Goal: Obtain resource: Obtain resource

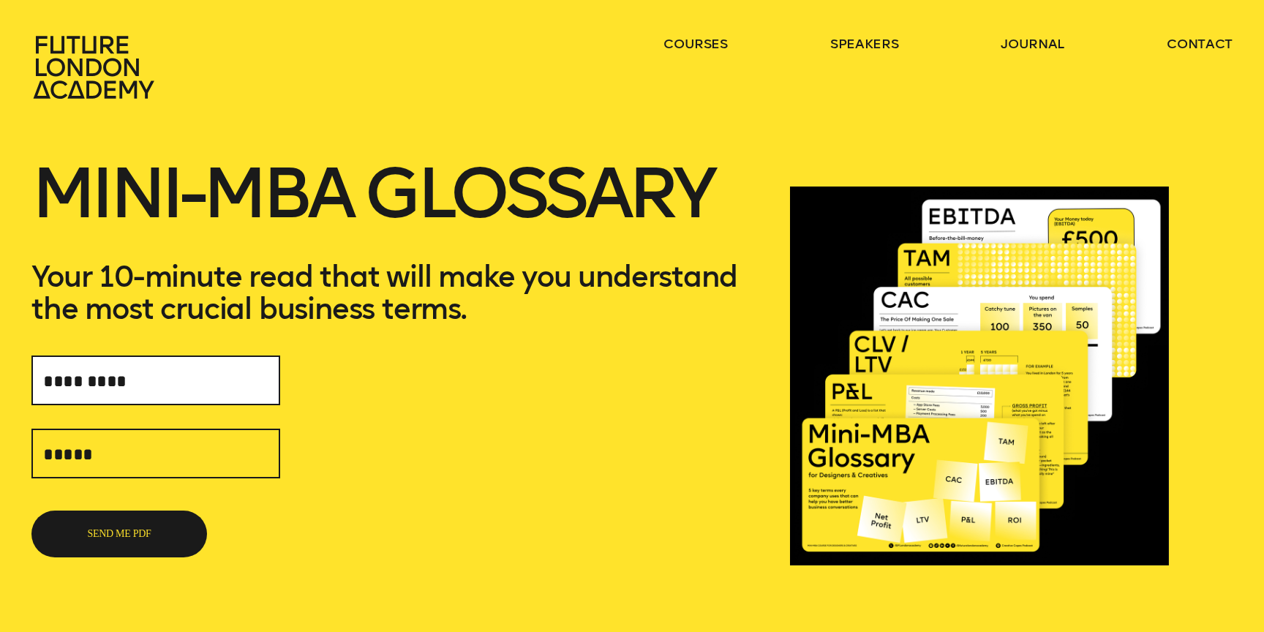
click at [191, 382] on input "text" at bounding box center [155, 381] width 249 height 50
type input "**********"
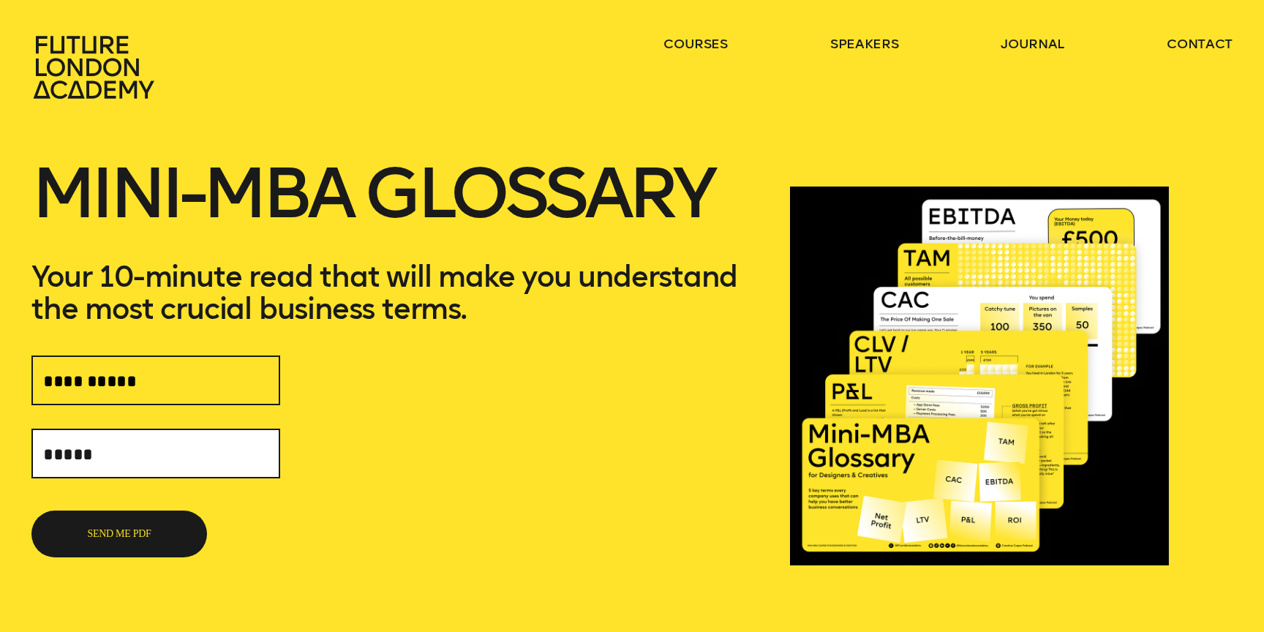
click at [198, 456] on input "text" at bounding box center [155, 454] width 249 height 50
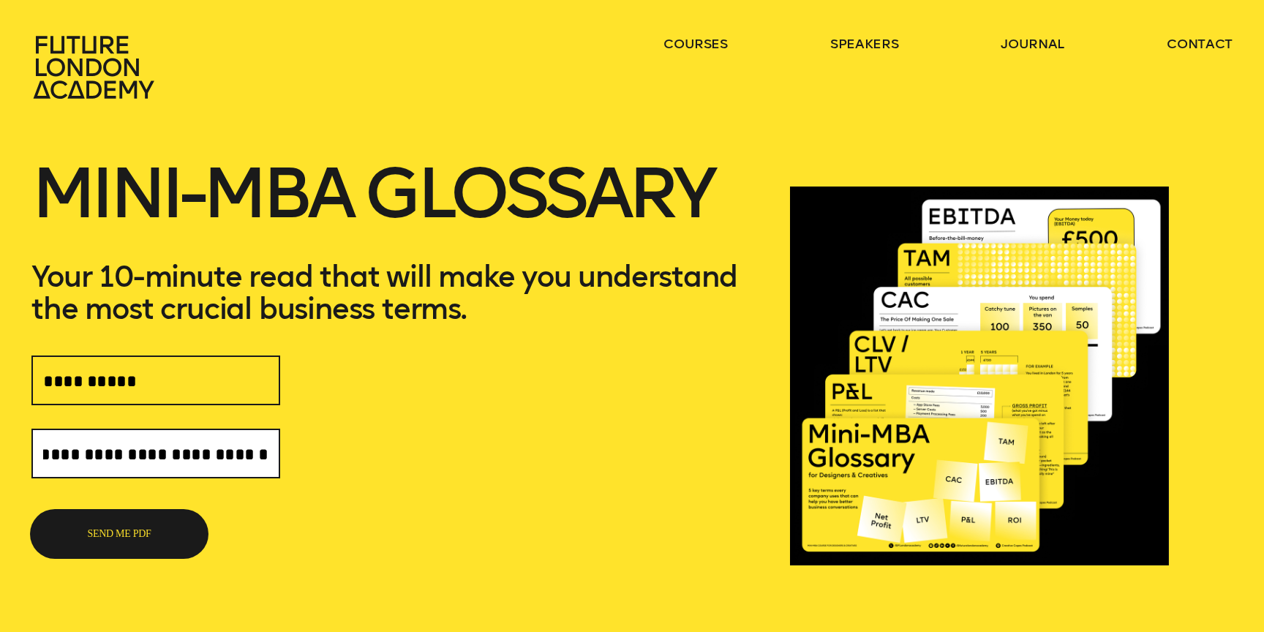
type input "**********"
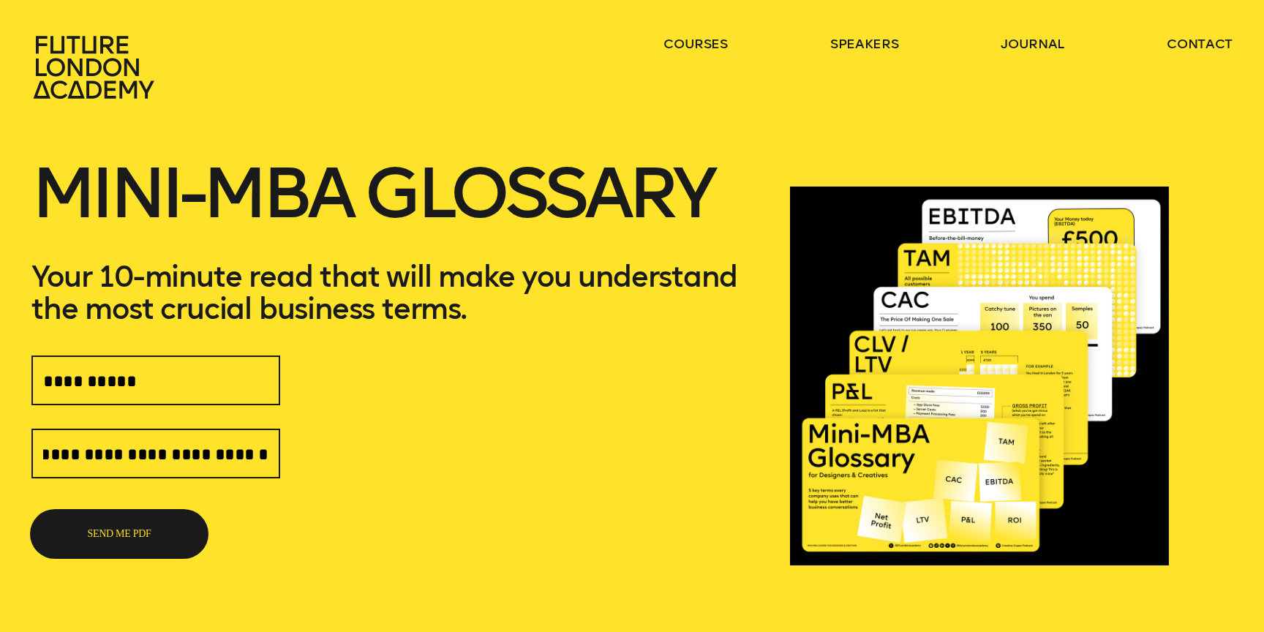
scroll to position [0, 0]
click at [151, 544] on button "SEND ME PDF" at bounding box center [119, 534] width 176 height 47
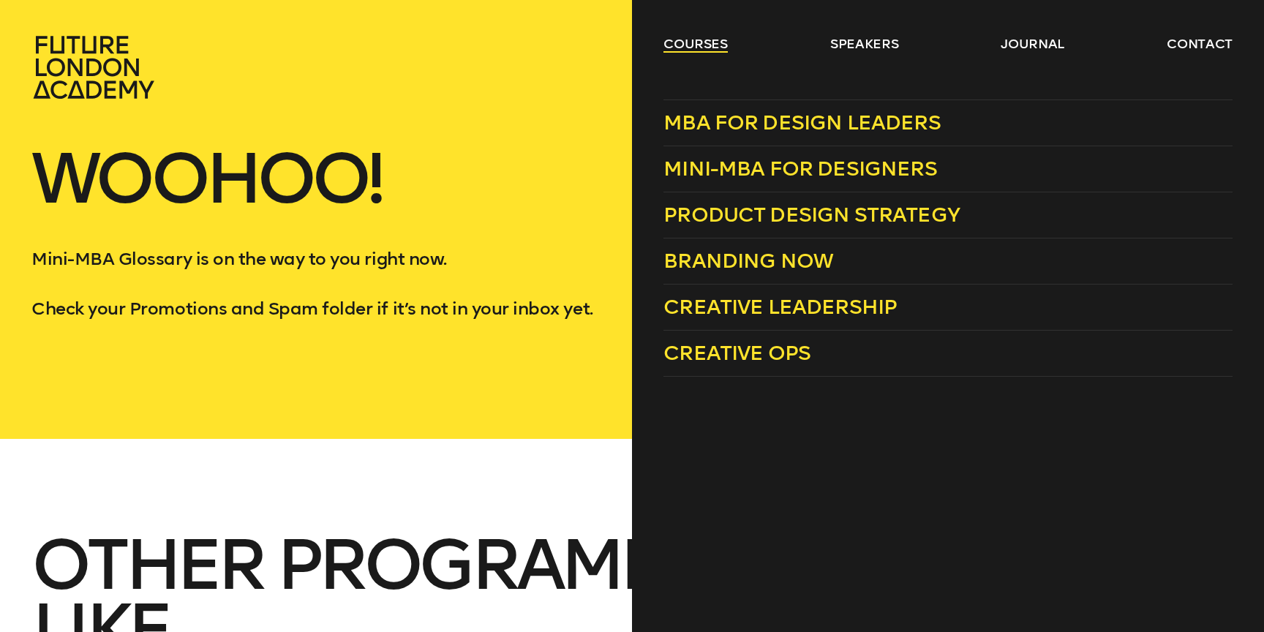
click at [702, 46] on link "courses" at bounding box center [696, 44] width 64 height 18
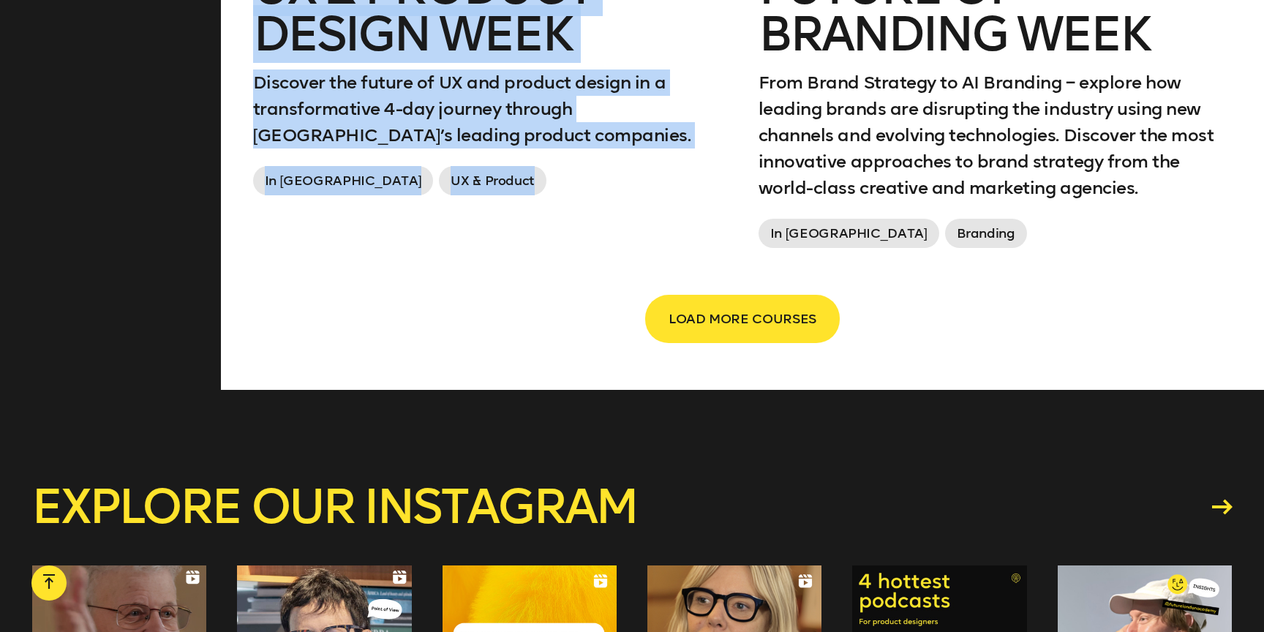
scroll to position [2841, 0]
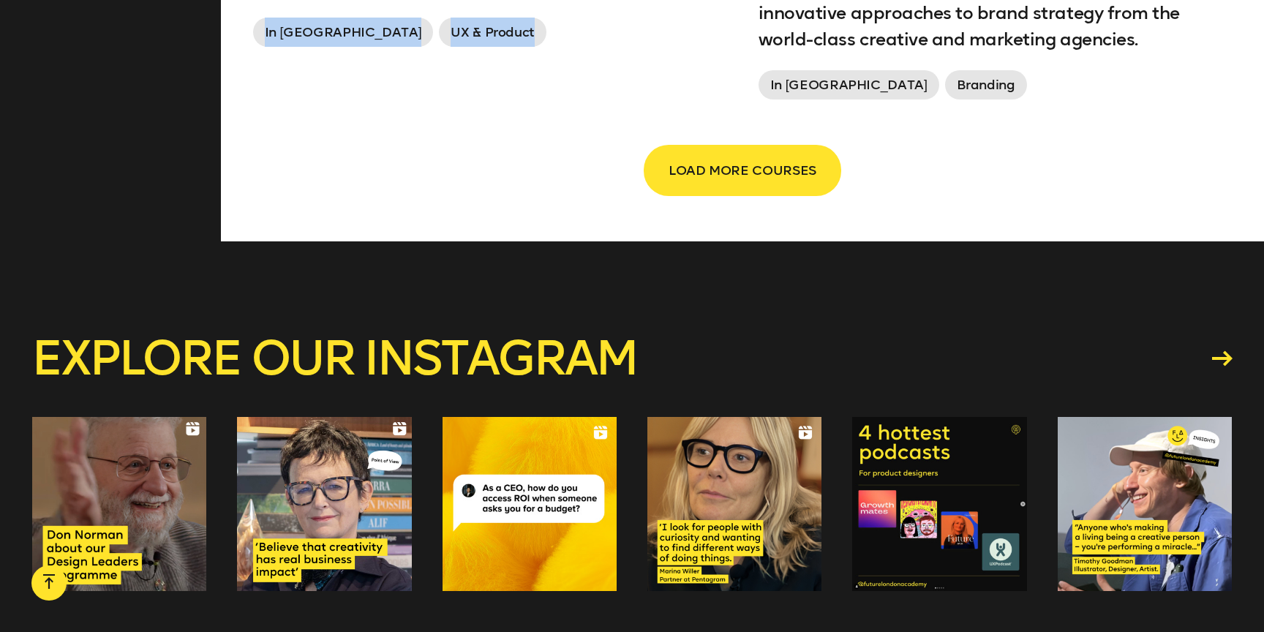
click at [777, 168] on span "LOAD MORE COURSES" at bounding box center [743, 171] width 148 height 28
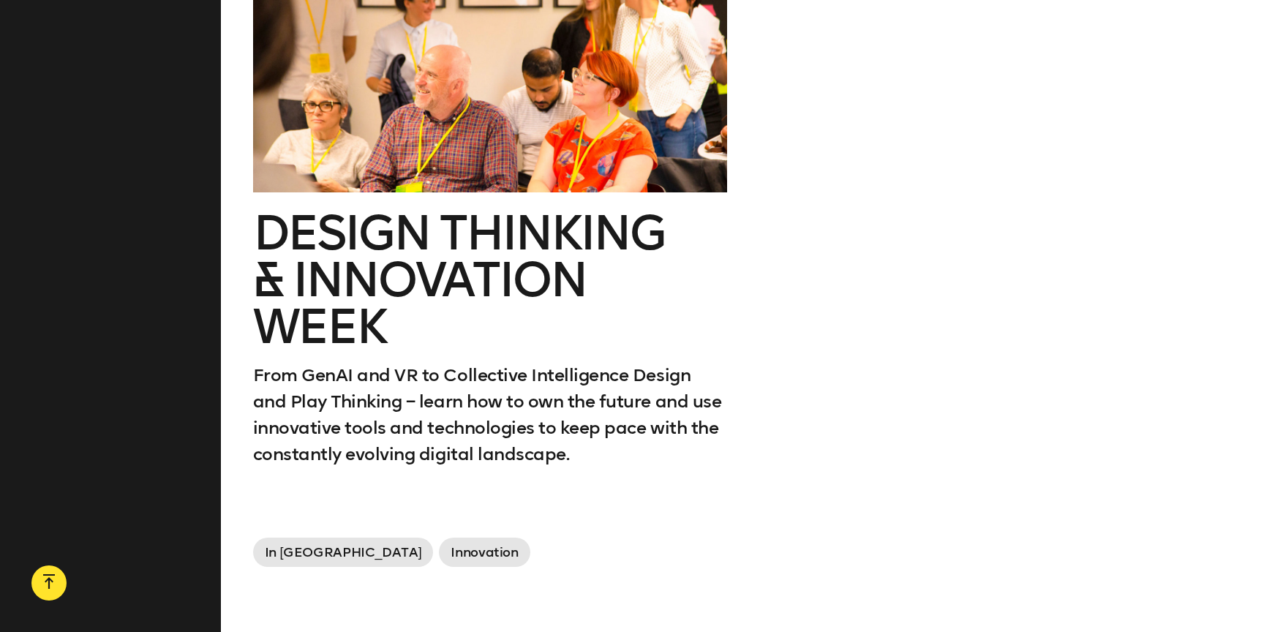
scroll to position [3051, 0]
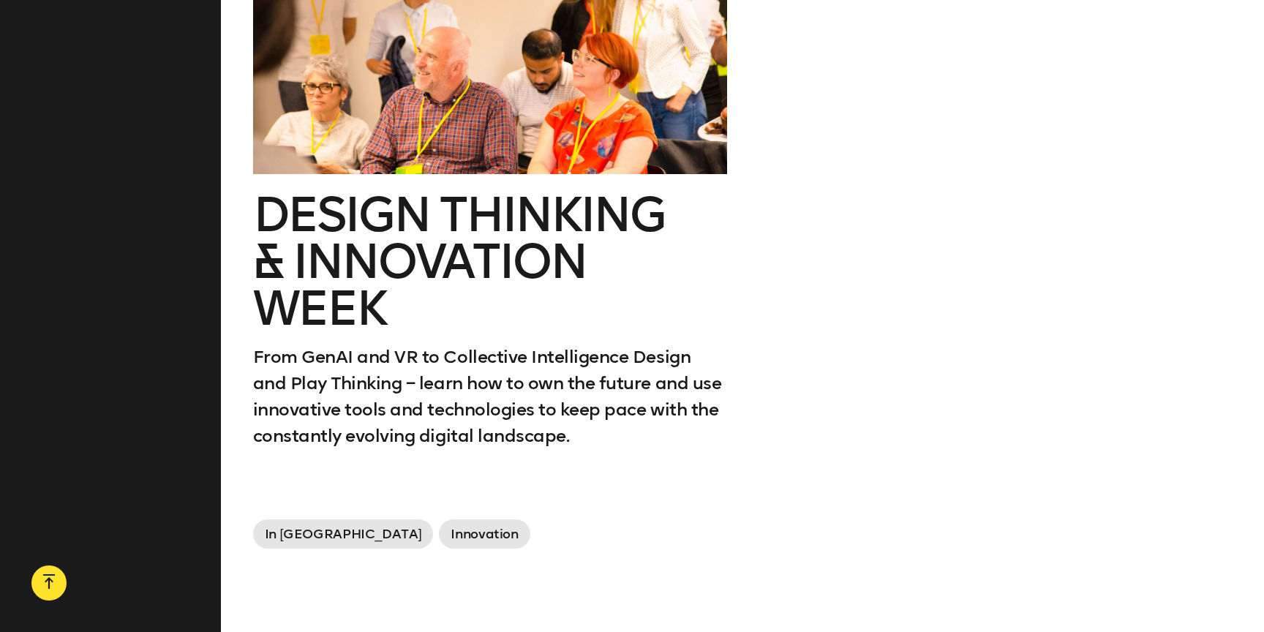
click at [523, 233] on h2 "Design Thinking & innovation Week" at bounding box center [490, 262] width 474 height 140
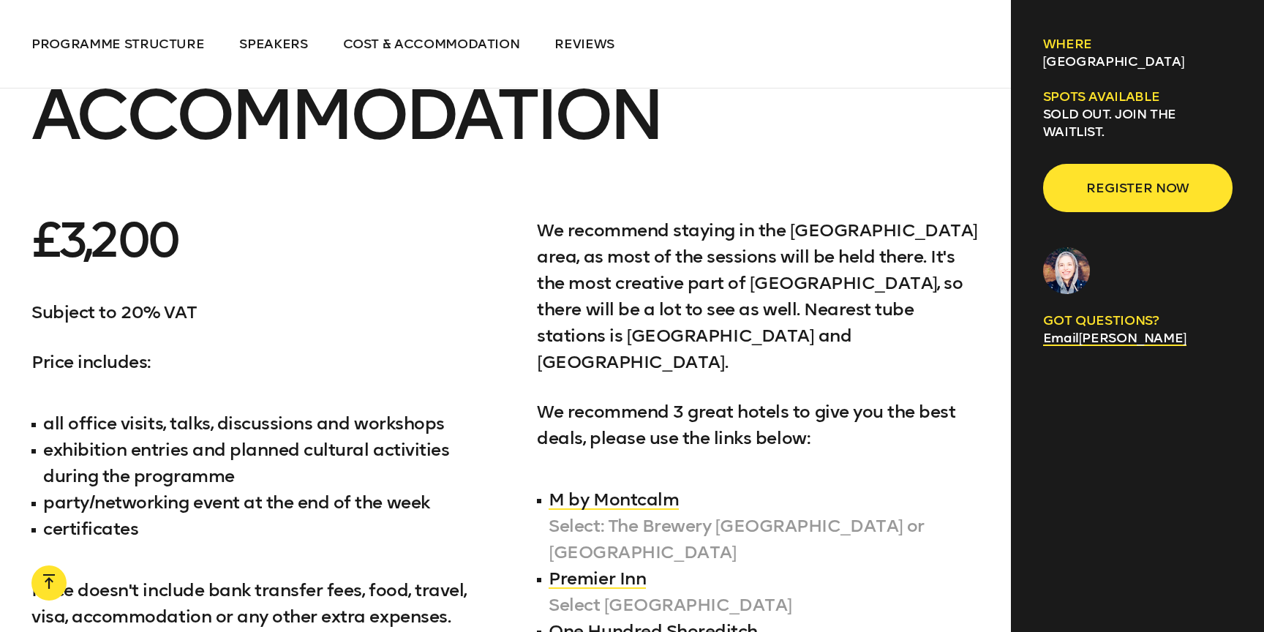
scroll to position [7103, 0]
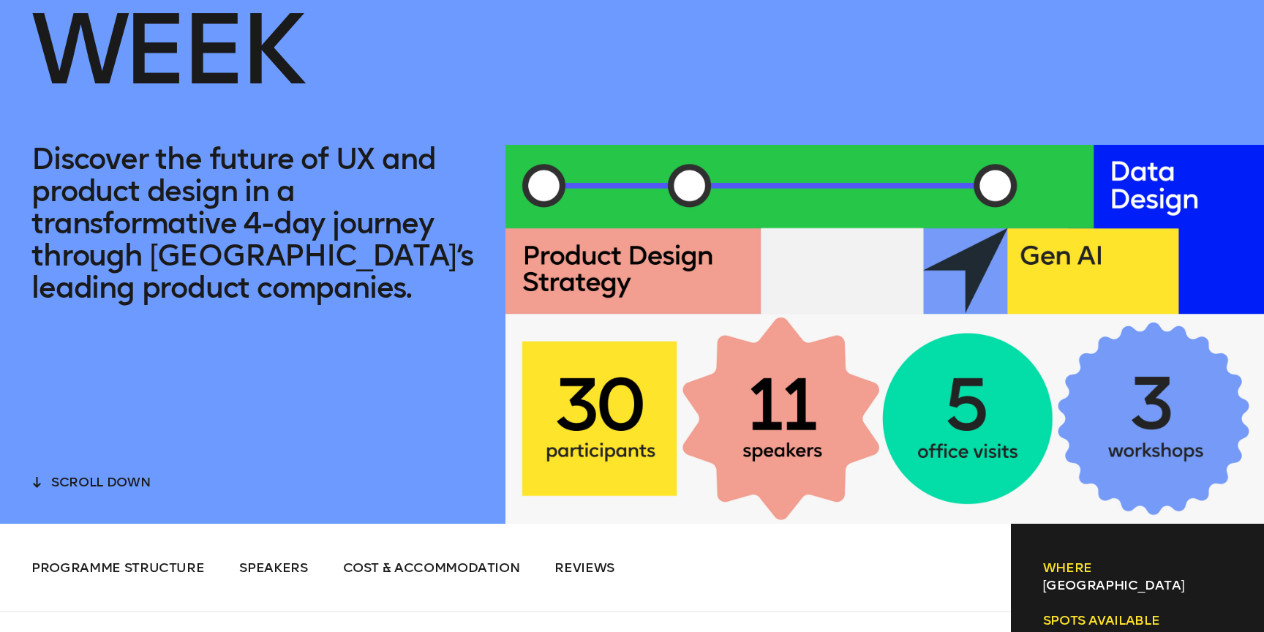
scroll to position [620, 0]
